Goal: Navigation & Orientation: Find specific page/section

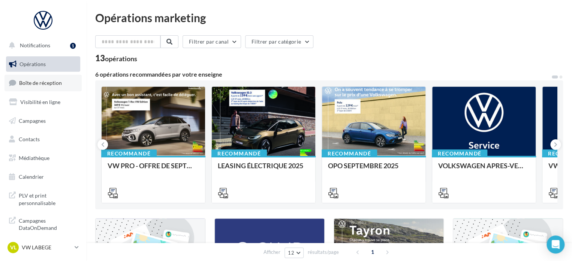
click at [45, 81] on span "Boîte de réception" at bounding box center [40, 82] width 43 height 6
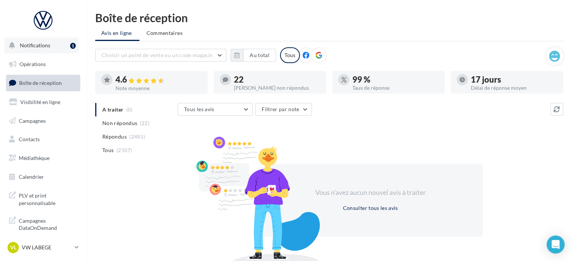
click at [48, 47] on span "Notifications" at bounding box center [35, 45] width 30 height 6
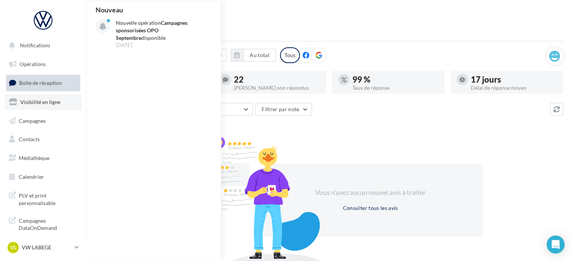
click at [34, 104] on span "Visibilité en ligne" at bounding box center [40, 102] width 40 height 6
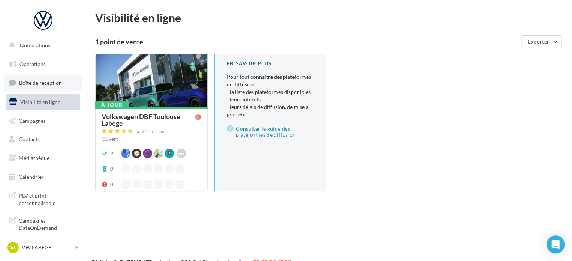
click at [42, 81] on span "Boîte de réception" at bounding box center [40, 82] width 43 height 6
